Goal: Register for event/course

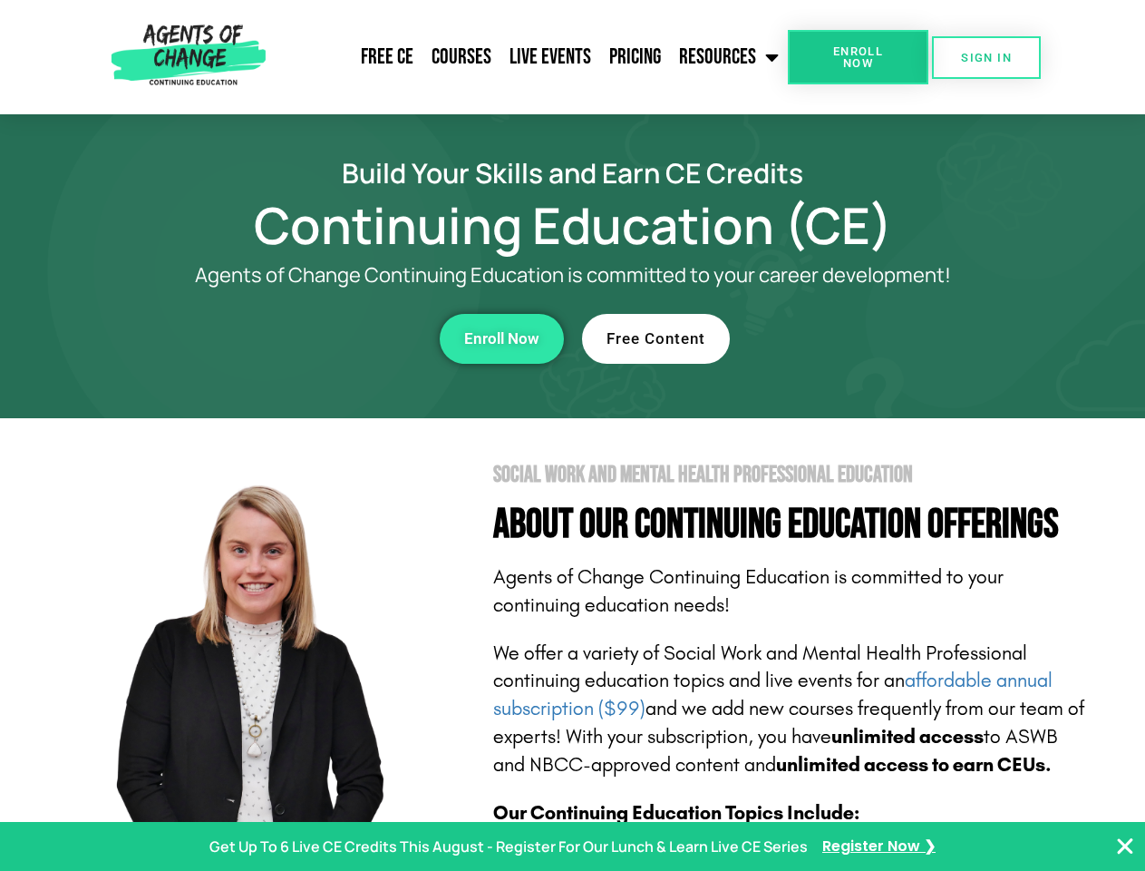
click at [572, 435] on section "Social Work and Mental Health Professional Education About Our Continuing Educa…" at bounding box center [572, 799] width 1145 height 762
click at [858, 57] on span "Enroll Now" at bounding box center [858, 57] width 83 height 24
click at [987, 57] on span "SIGN IN" at bounding box center [986, 58] width 51 height 12
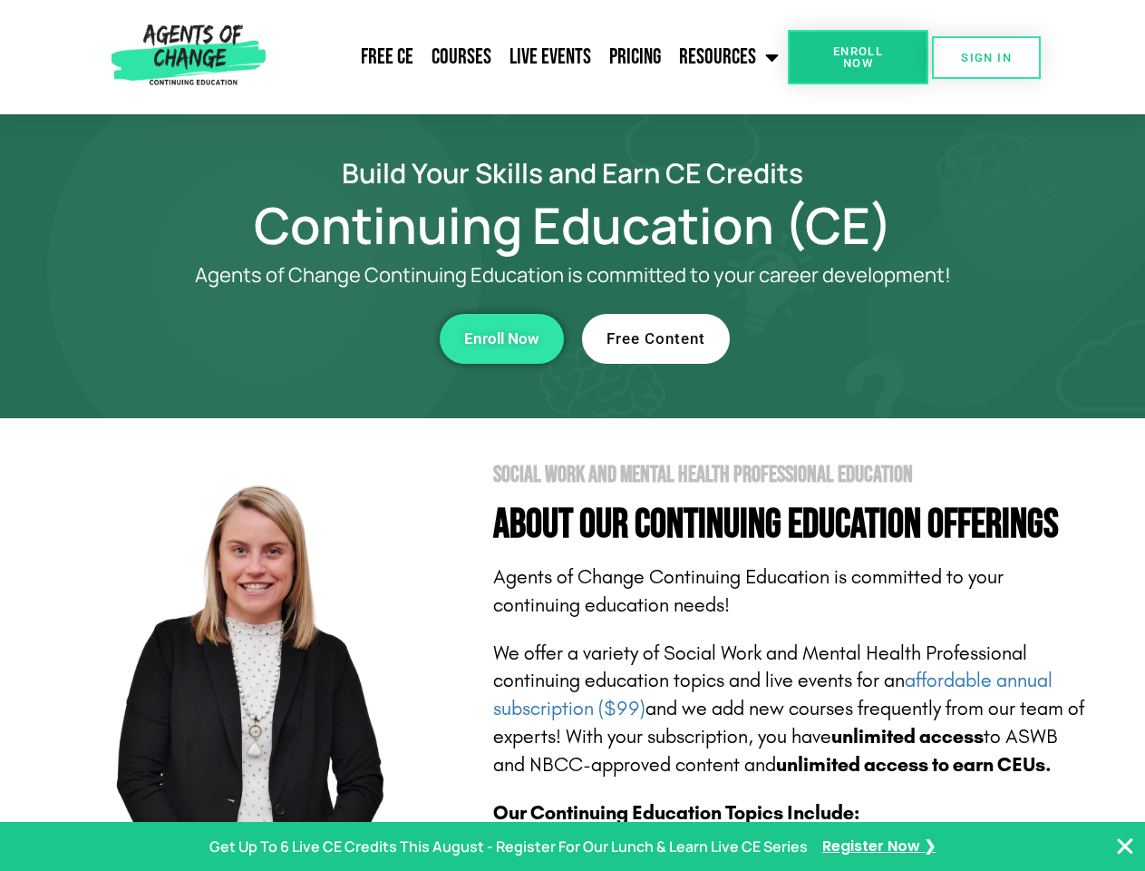
click at [315, 338] on div "Enroll Now" at bounding box center [314, 339] width 499 height 50
click at [501, 338] on span "Enroll Now" at bounding box center [501, 338] width 75 height 15
click at [832, 338] on div "Free Content" at bounding box center [831, 339] width 499 height 50
